Goal: Task Accomplishment & Management: Use online tool/utility

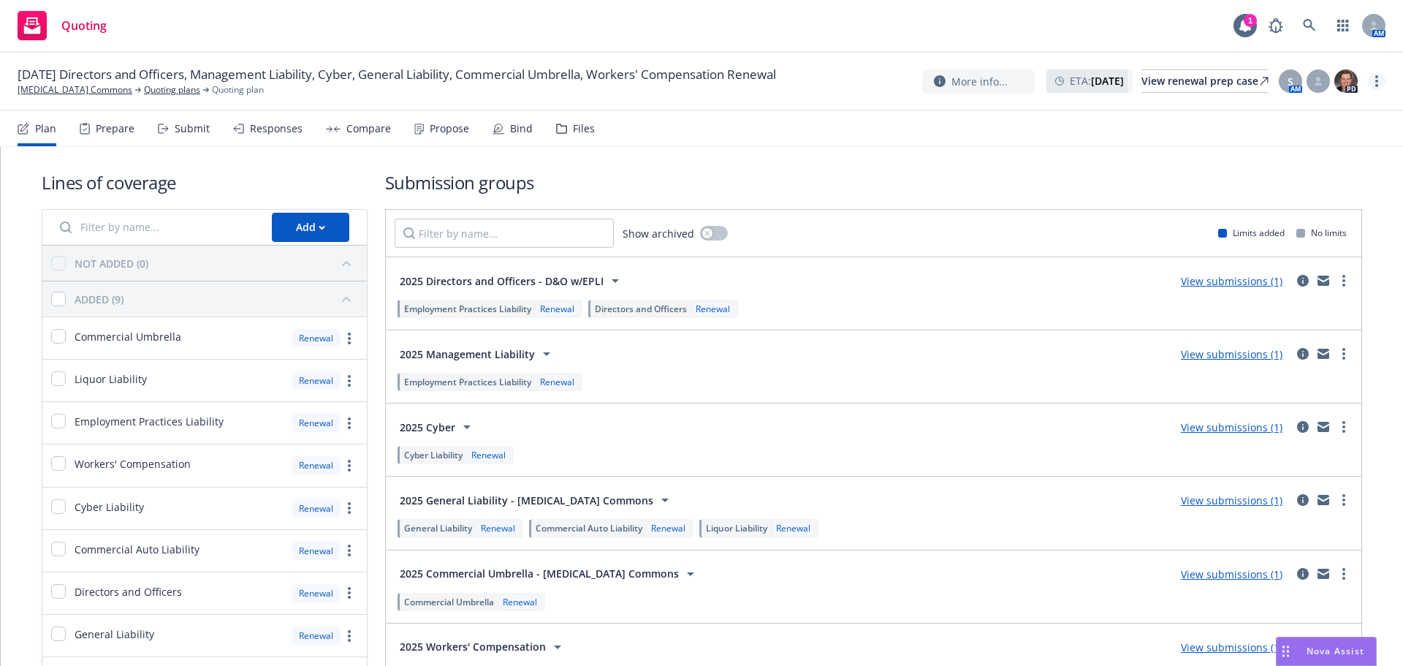
click at [1378, 75] on link "more" at bounding box center [1377, 81] width 18 height 18
click at [1324, 107] on link "Copy logging email" at bounding box center [1303, 110] width 163 height 29
